Goal: Task Accomplishment & Management: Manage account settings

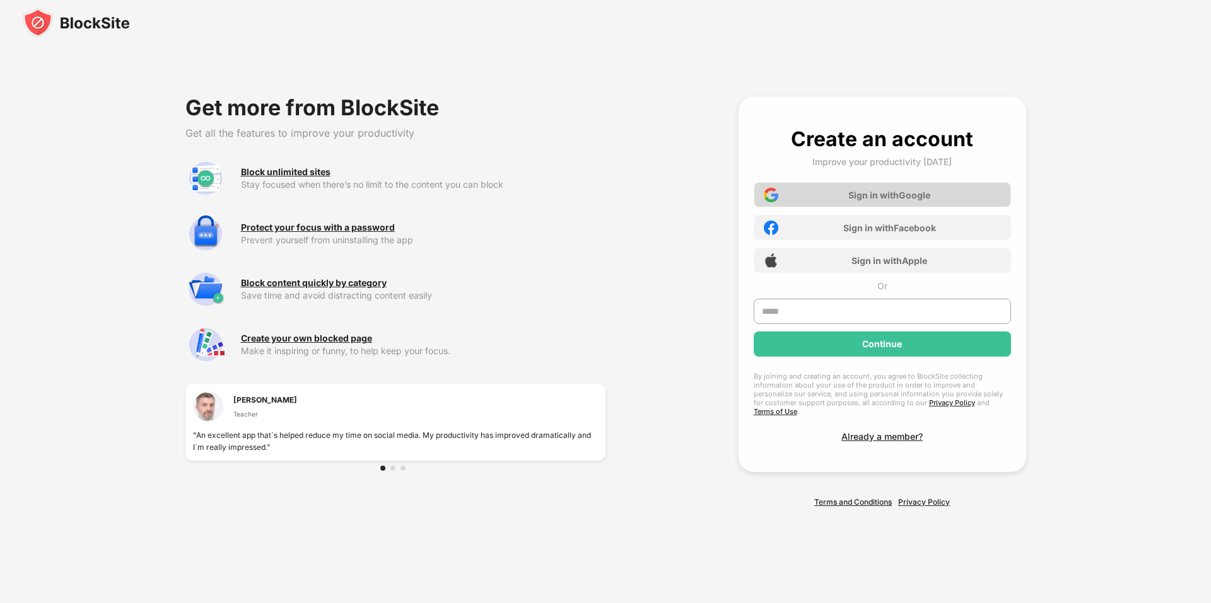
click at [891, 201] on div "Sign in with Google" at bounding box center [889, 195] width 82 height 11
click at [827, 199] on div "Sign in with Google" at bounding box center [882, 194] width 257 height 25
click at [817, 306] on input "text" at bounding box center [882, 311] width 257 height 25
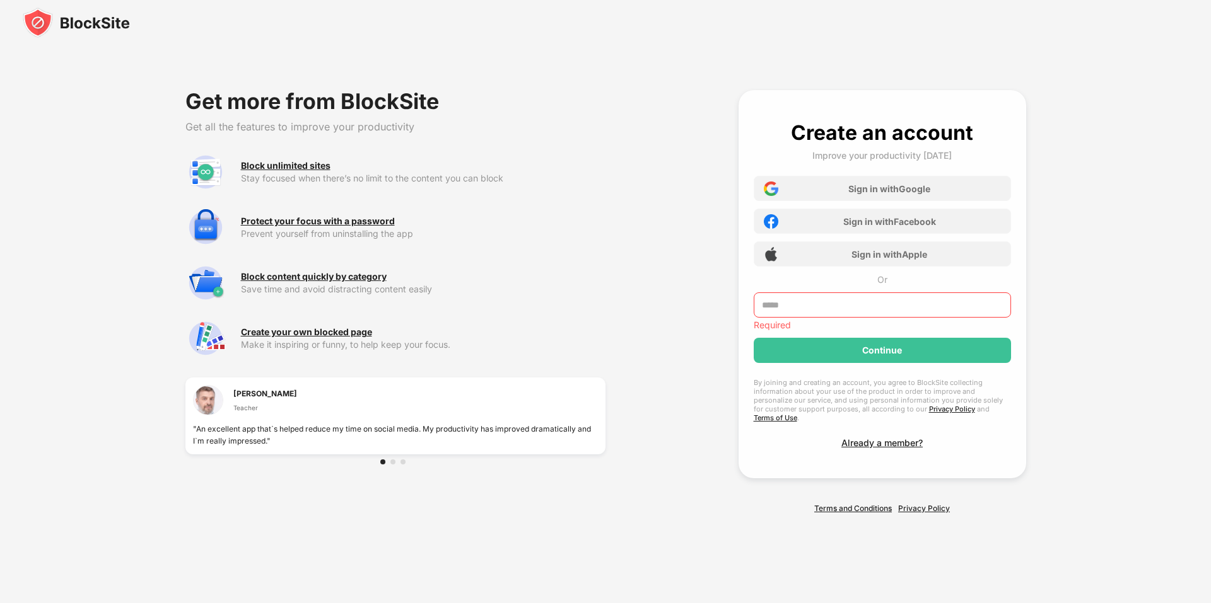
click at [807, 322] on div "Required" at bounding box center [882, 315] width 257 height 45
click at [811, 312] on input "text" at bounding box center [882, 305] width 257 height 25
click at [891, 194] on div "Sign in with Google" at bounding box center [889, 189] width 82 height 11
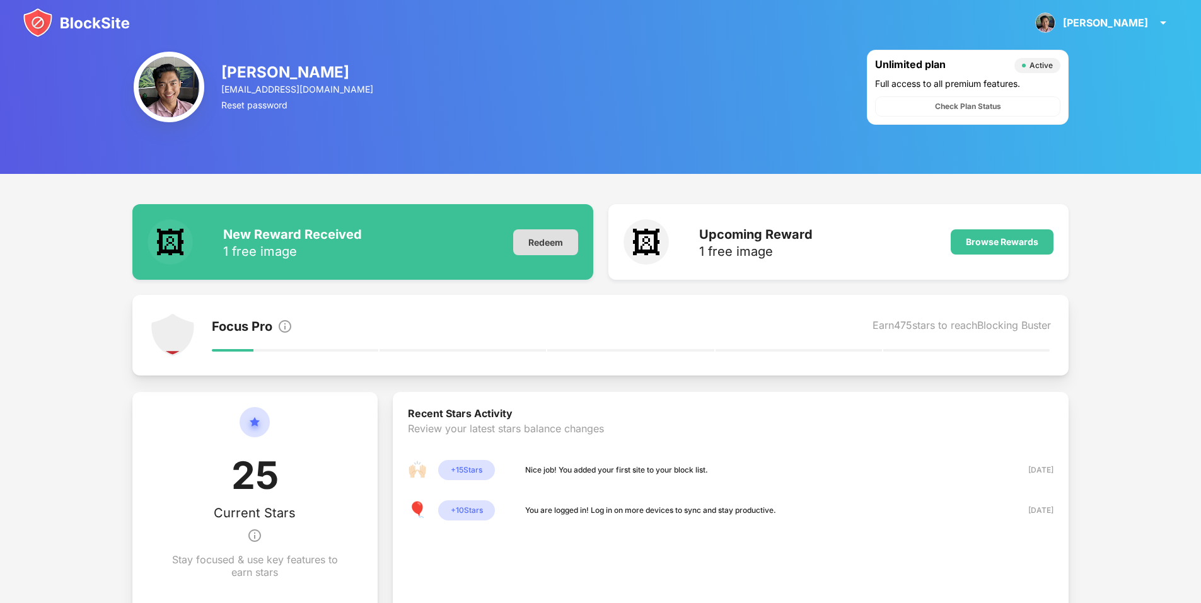
click at [542, 238] on div "Redeem" at bounding box center [545, 243] width 65 height 26
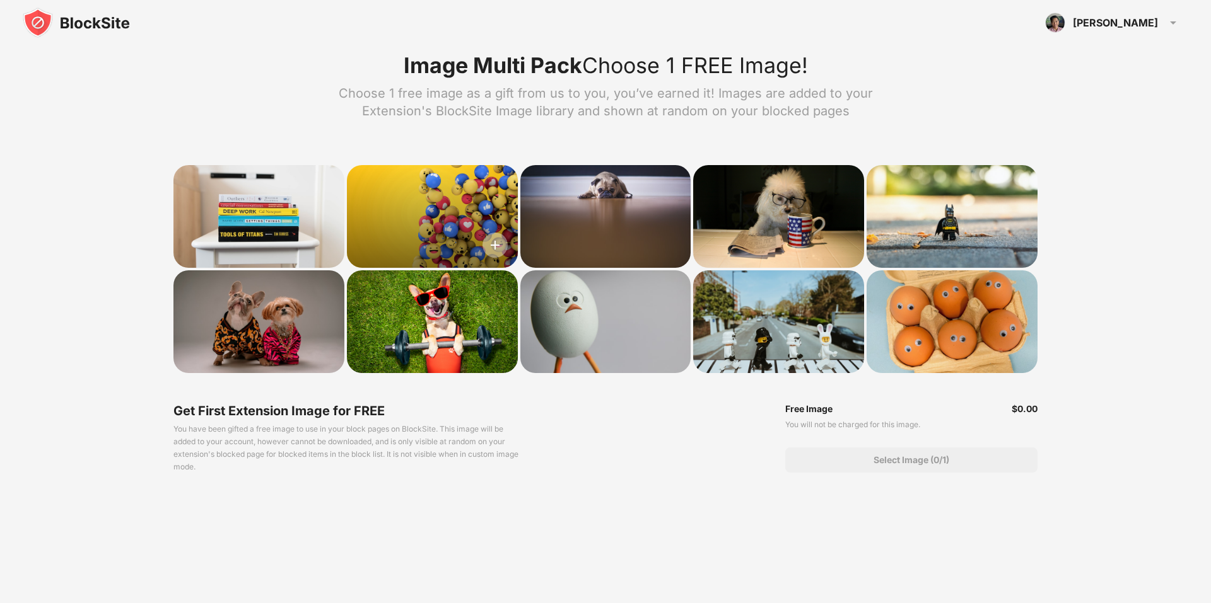
click at [496, 244] on img at bounding box center [494, 245] width 25 height 25
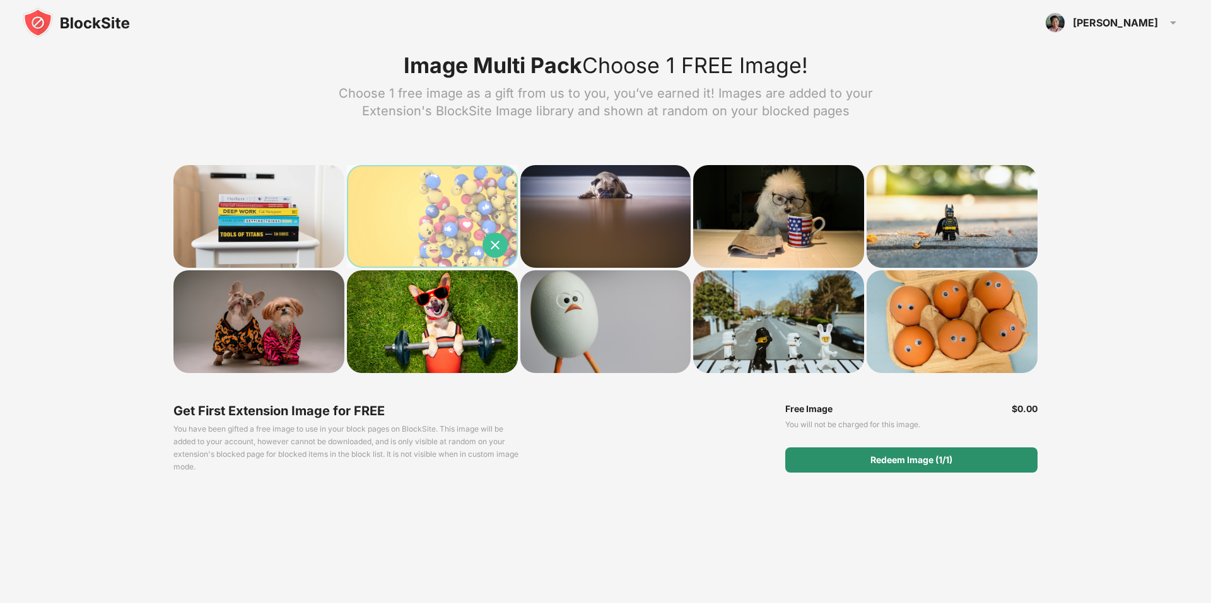
click at [895, 457] on div "Redeem Image (1/1)" at bounding box center [911, 460] width 82 height 10
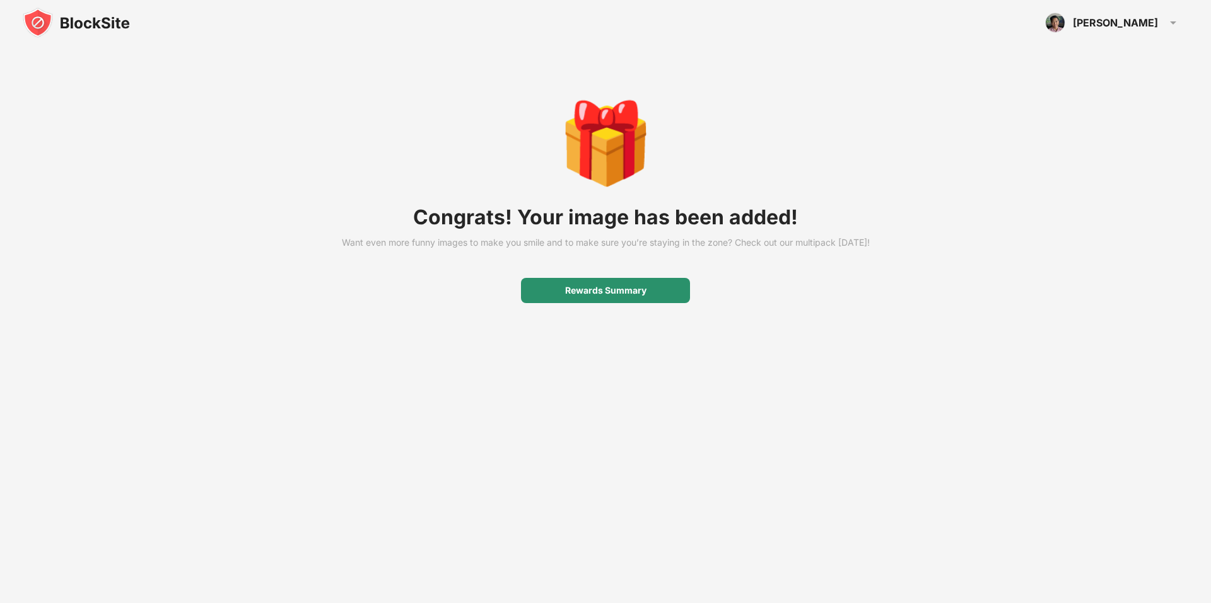
click at [643, 303] on div "Rewards Summary" at bounding box center [605, 290] width 169 height 25
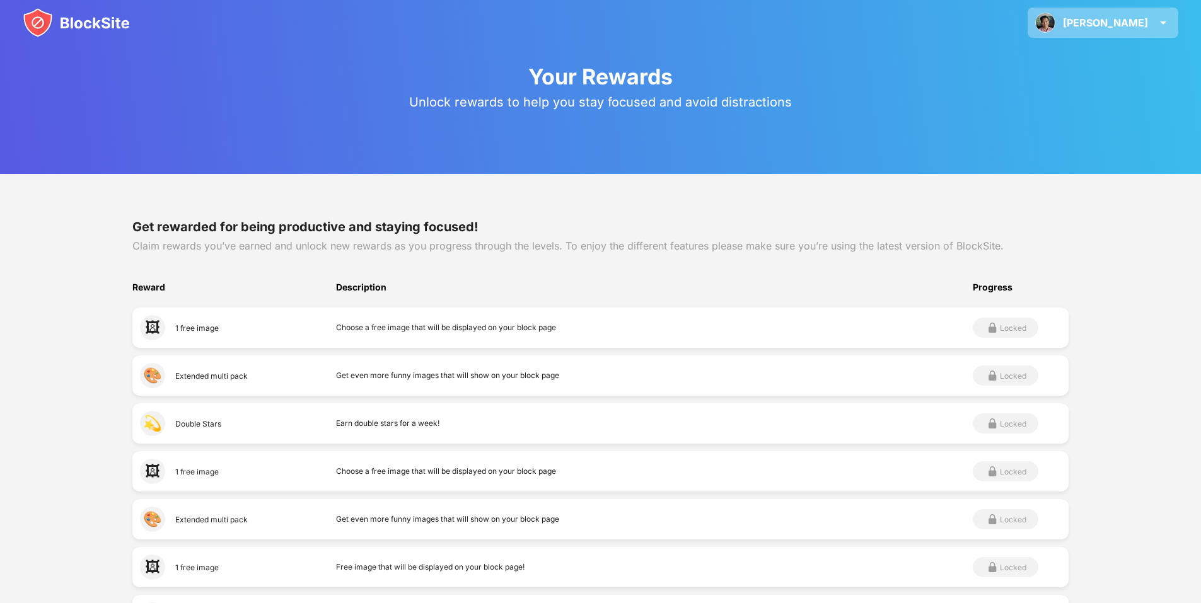
click at [1136, 22] on div "[PERSON_NAME]" at bounding box center [1105, 22] width 85 height 13
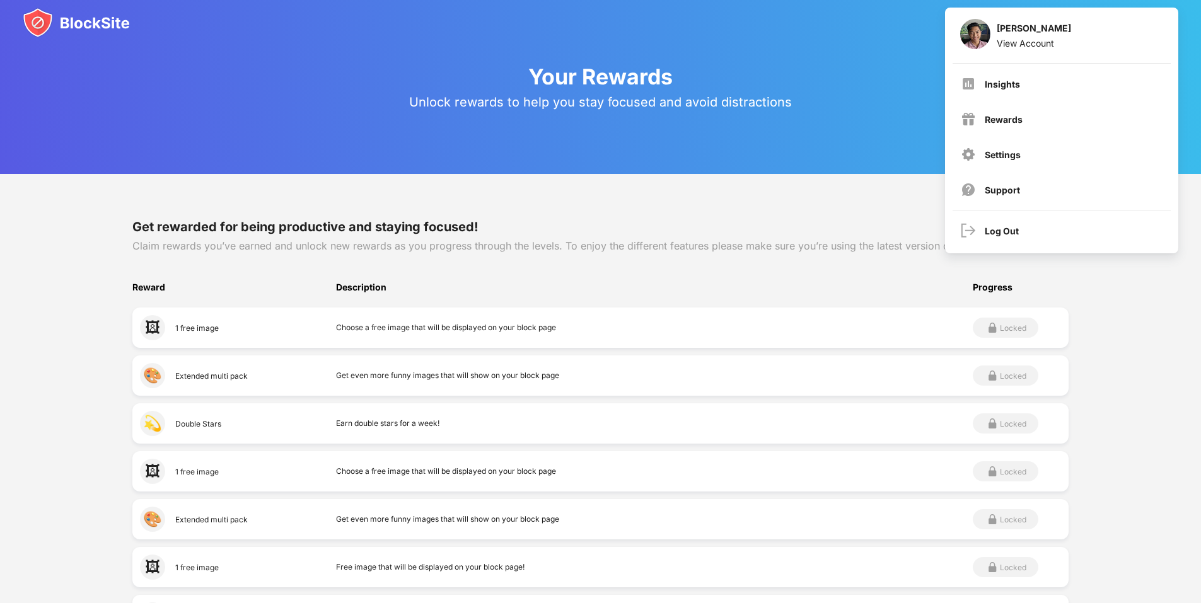
click at [214, 61] on div "Your Rewards Unlock rewards to help you stay focused and avoid distractions" at bounding box center [600, 87] width 1201 height 174
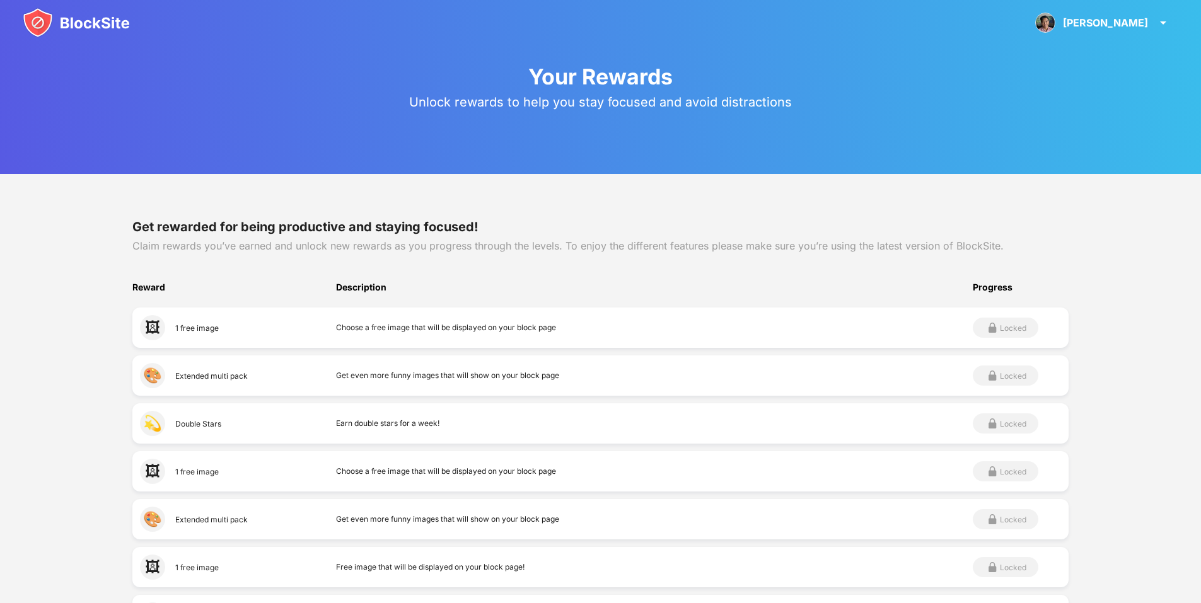
click at [13, 16] on div "Glen Glen Esteban View Account Insights Rewards Settings Support Log Out" at bounding box center [600, 22] width 1201 height 45
click at [29, 16] on img at bounding box center [76, 23] width 107 height 30
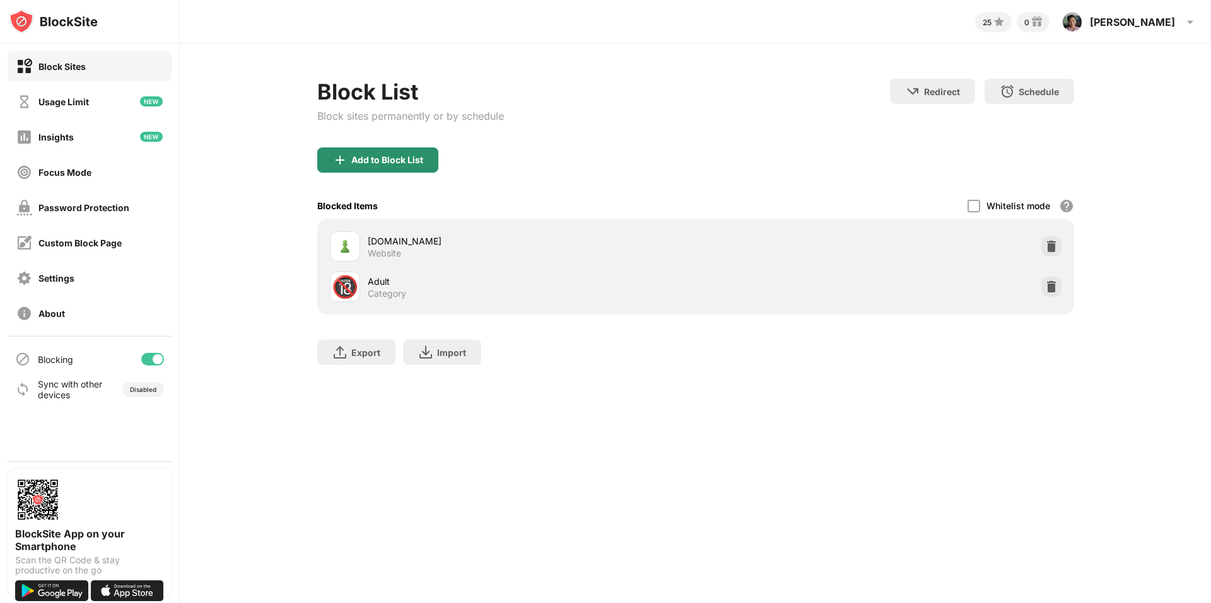
click at [421, 160] on div "Add to Block List" at bounding box center [387, 160] width 72 height 10
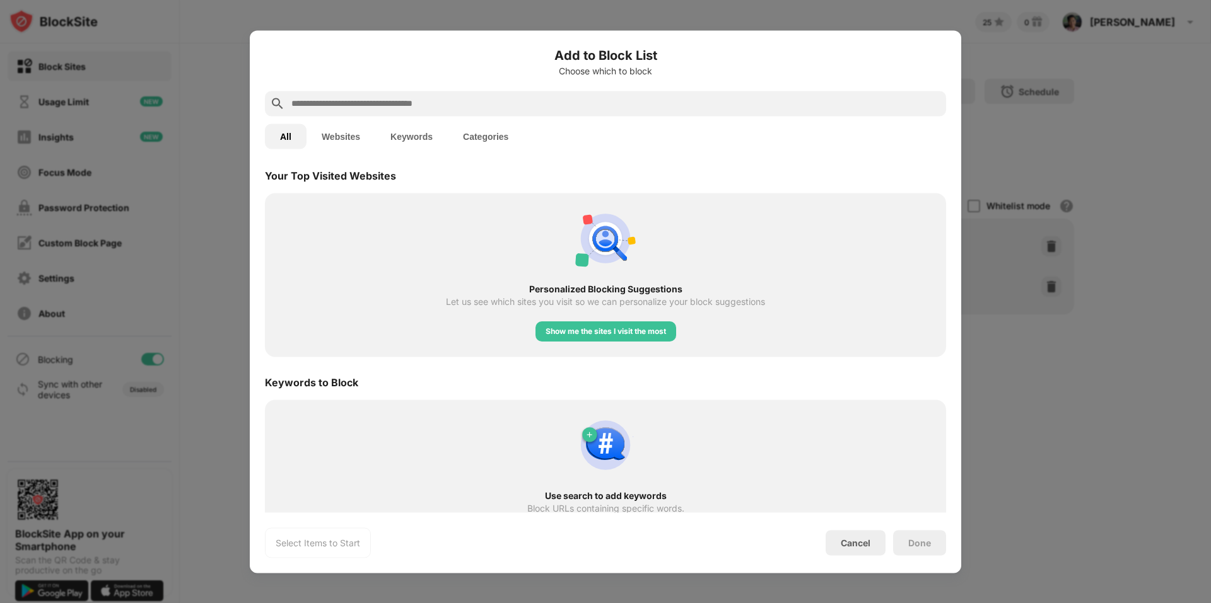
scroll to position [461, 0]
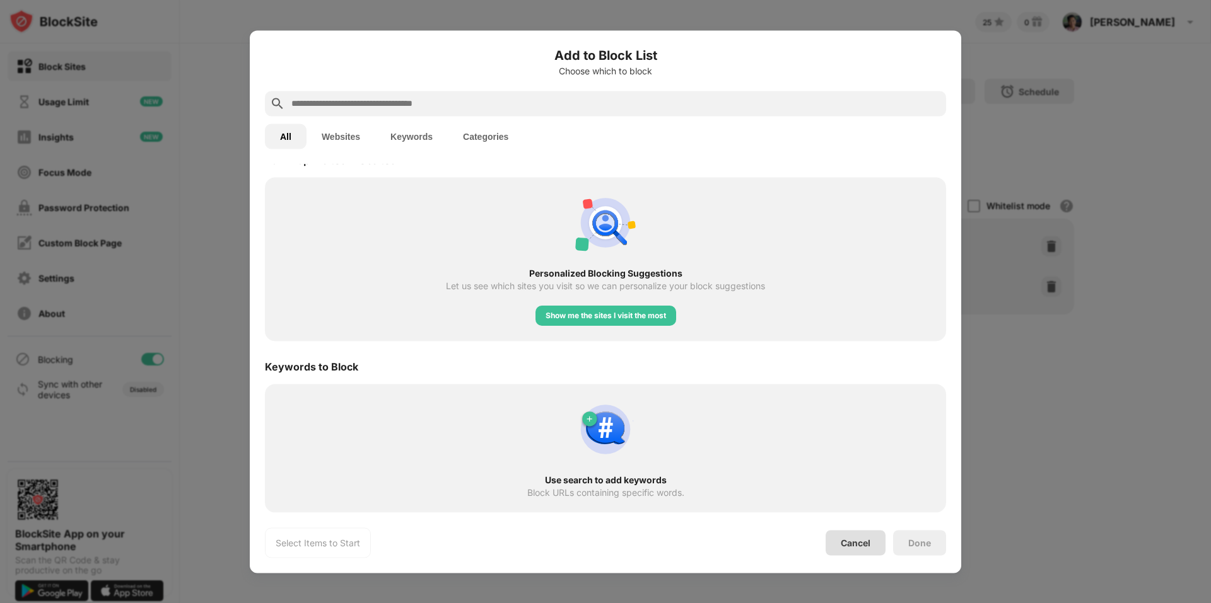
click at [852, 544] on div "Cancel" at bounding box center [856, 543] width 30 height 11
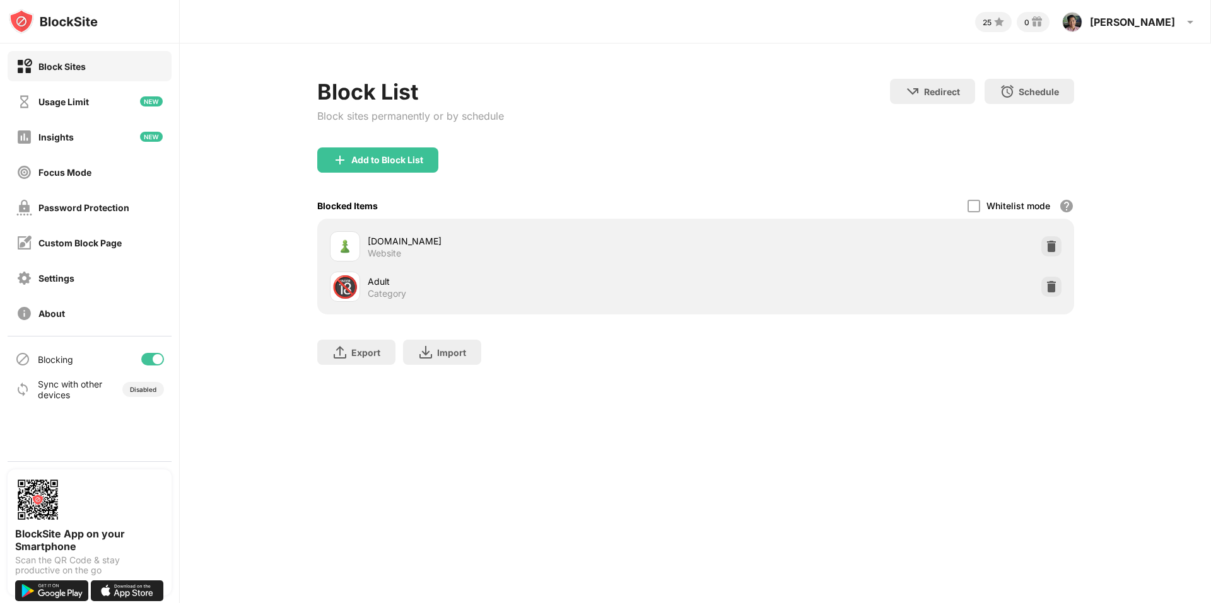
click at [592, 152] on div "Add to Block List" at bounding box center [695, 170] width 757 height 45
click at [83, 103] on div "Usage Limit" at bounding box center [63, 101] width 50 height 11
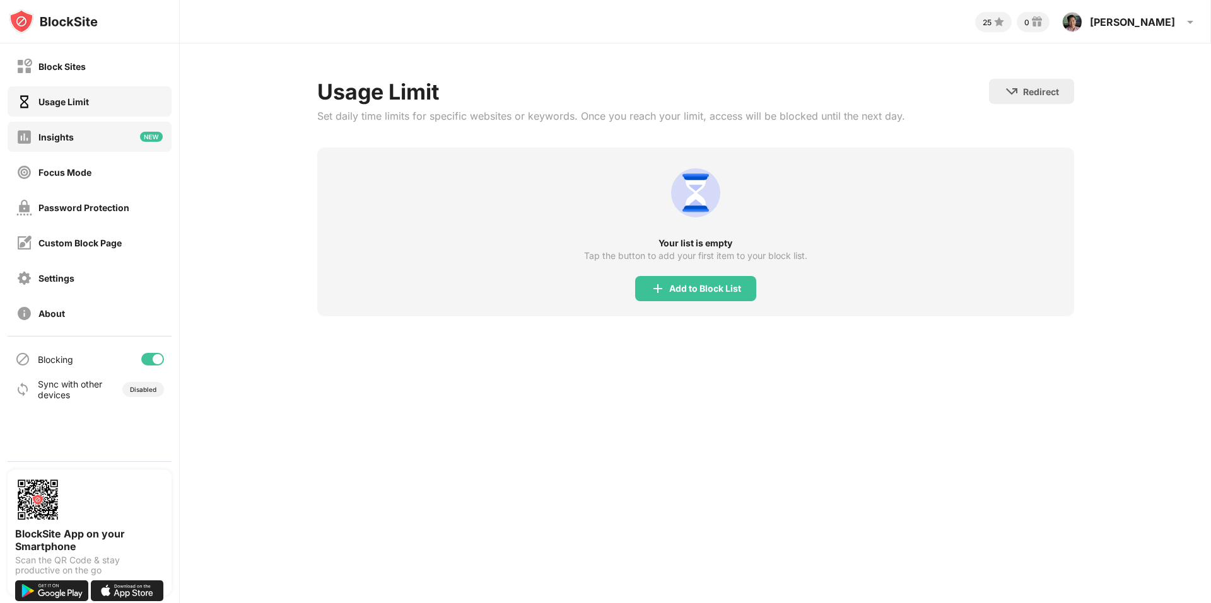
click at [65, 138] on div "Insights" at bounding box center [55, 137] width 35 height 11
